Goal: Use online tool/utility: Utilize a website feature to perform a specific function

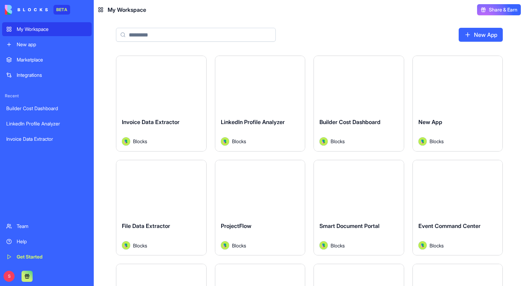
click at [280, 188] on button "Launch" at bounding box center [260, 188] width 52 height 14
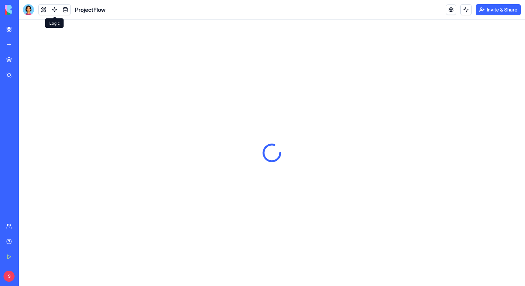
click at [54, 11] on link at bounding box center [54, 10] width 10 height 10
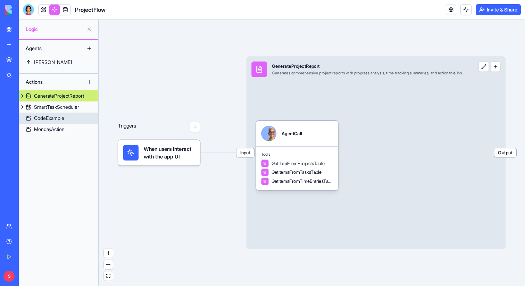
click at [67, 120] on link "CodeExample" at bounding box center [58, 117] width 79 height 11
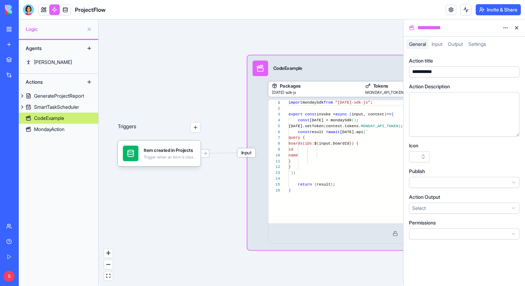
scroll to position [62, 0]
click at [63, 99] on div "GenerateProjectReport" at bounding box center [59, 95] width 50 height 7
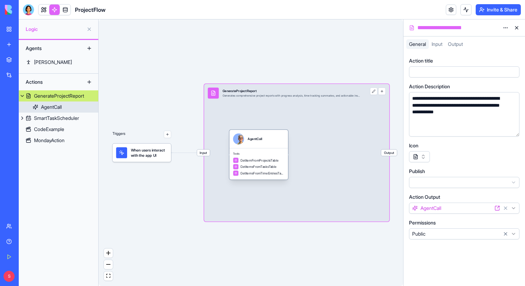
drag, startPoint x: 262, startPoint y: 149, endPoint x: 283, endPoint y: 149, distance: 20.1
click at [283, 149] on div "Tools GetItemFromProjectsTable GetItemsFromTasksTable GetItemsFromTimeEntriesTa…" at bounding box center [258, 163] width 59 height 31
click at [382, 93] on button "button" at bounding box center [381, 90] width 7 height 7
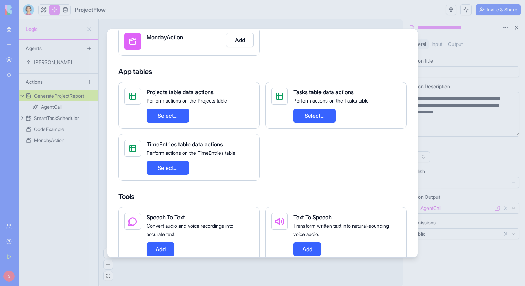
scroll to position [87, 0]
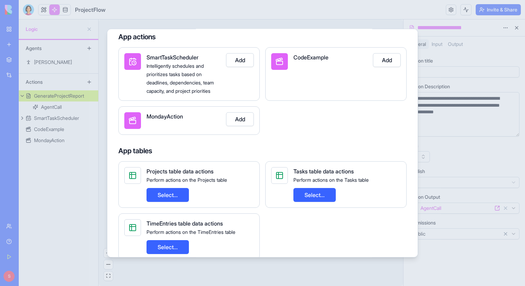
click at [433, 114] on div at bounding box center [262, 143] width 525 height 286
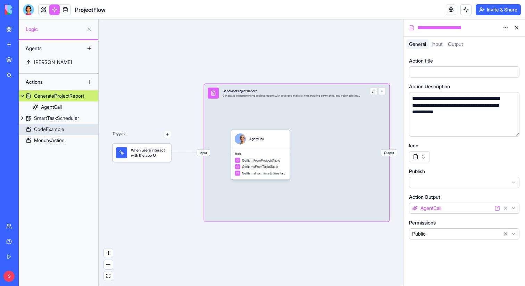
click at [79, 130] on link "CodeExample" at bounding box center [58, 129] width 79 height 11
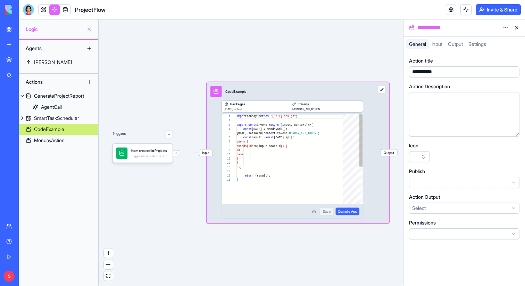
scroll to position [62, 0]
click at [235, 111] on div "Packages [DATE]-sdk-js Tokens MONDAY_API_TOKEN" at bounding box center [291, 106] width 141 height 11
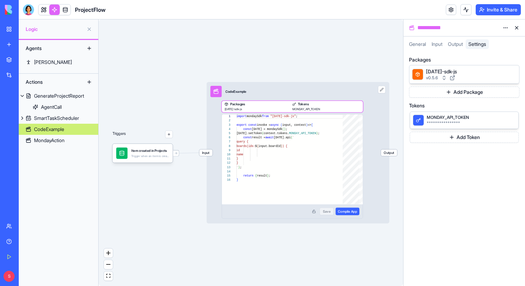
click at [456, 90] on button "Add Package" at bounding box center [464, 91] width 110 height 11
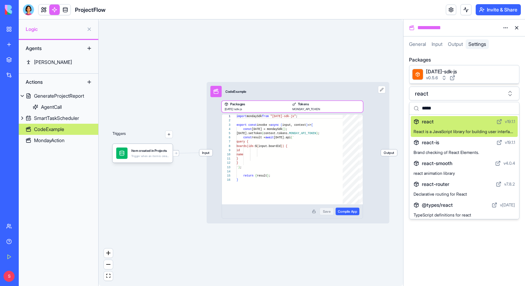
type input "*****"
click at [466, 93] on button "react" at bounding box center [464, 93] width 110 height 14
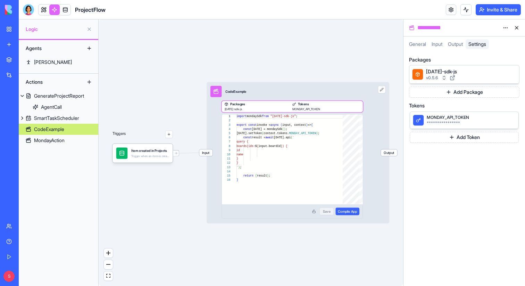
click at [449, 117] on span "MONDAY_API_TOKEN" at bounding box center [467, 118] width 81 height 6
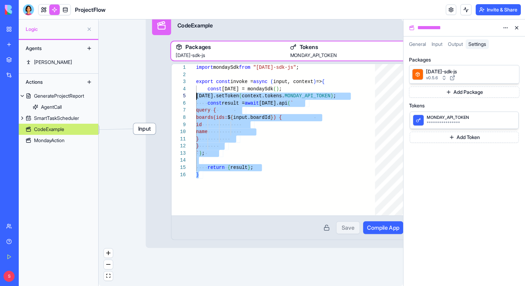
scroll to position [6, 0]
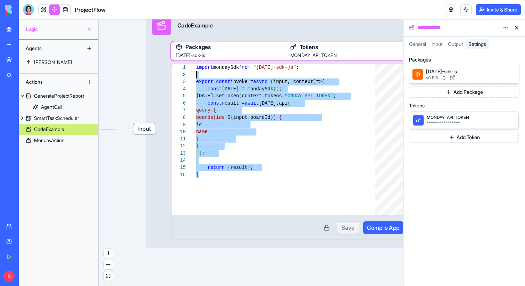
drag, startPoint x: 226, startPoint y: 178, endPoint x: 196, endPoint y: 73, distance: 109.3
click at [196, 73] on div "import mondaySdk from "[DATE]-sdk-js" ; export const invoke = async ( input, co…" at bounding box center [288, 193] width 184 height 258
type textarea "**********"
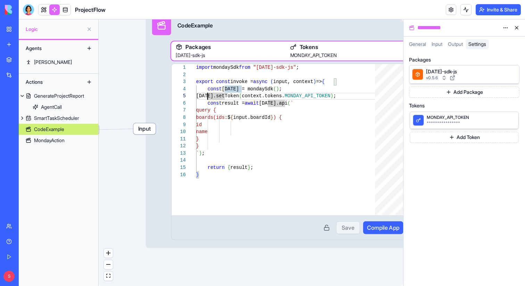
scroll to position [25, 133]
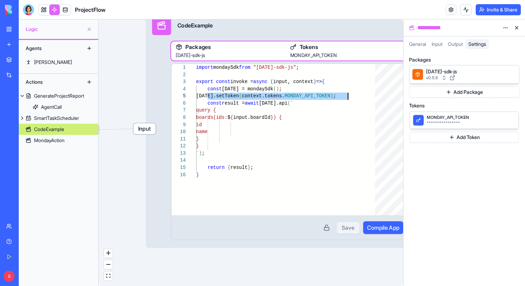
click at [270, 101] on div "import mondaySdk from "[DATE]-sdk-js" ; export const invoke = async ( input, co…" at bounding box center [288, 193] width 184 height 258
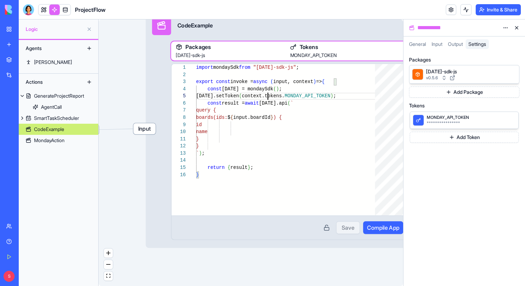
click at [267, 98] on div "import mondaySdk from "[DATE]-sdk-js" ; export const invoke = async ( input, co…" at bounding box center [288, 193] width 184 height 258
drag, startPoint x: 267, startPoint y: 98, endPoint x: 305, endPoint y: 98, distance: 37.8
click at [305, 98] on div "import mondaySdk from "[DATE]-sdk-js" ; export const invoke = async ( input, co…" at bounding box center [288, 193] width 184 height 258
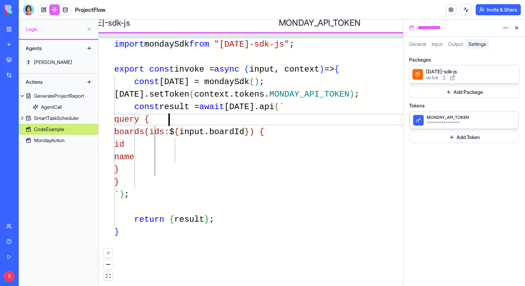
click at [170, 123] on div "import mondaySdk from "[DATE]-sdk-js" ; export const invoke = async ( input, co…" at bounding box center [275, 264] width 323 height 452
click at [107, 264] on button "zoom out" at bounding box center [108, 264] width 9 height 9
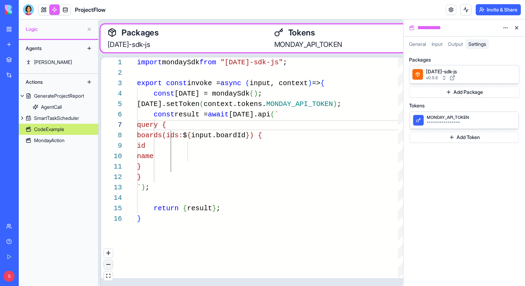
click at [107, 264] on button "zoom out" at bounding box center [108, 264] width 9 height 9
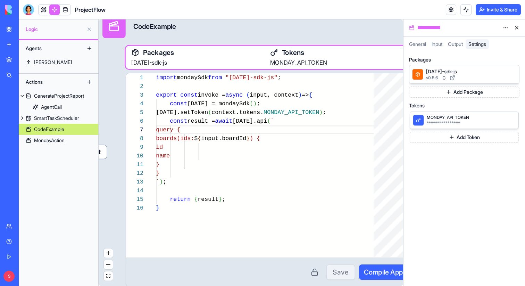
click at [254, 140] on div "} return { result } ; ` ) ; name } } boards(ids: $ { input.boardId } ) { id [DA…" at bounding box center [268, 230] width 224 height 314
drag, startPoint x: 254, startPoint y: 140, endPoint x: 274, endPoint y: 137, distance: 20.0
click at [274, 137] on div "} return { result } ; ` ) ; name } } boards(ids: $ { input.boardId } ) { id [DA…" at bounding box center [268, 230] width 224 height 314
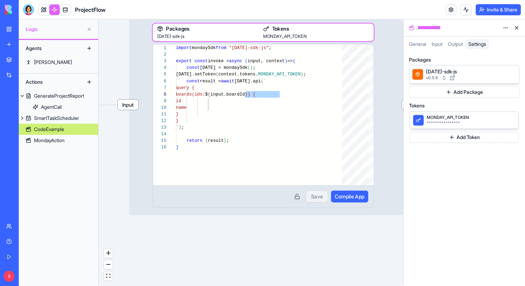
click at [134, 107] on span "Input" at bounding box center [128, 104] width 20 height 10
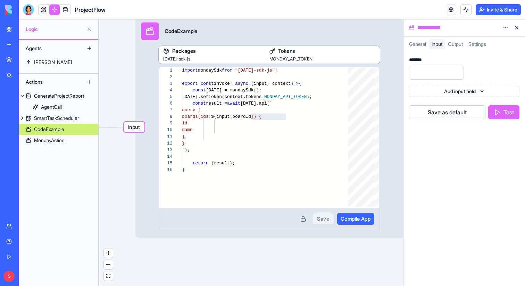
click at [419, 77] on input "number" at bounding box center [437, 73] width 54 height 14
